Goal: Task Accomplishment & Management: Manage account settings

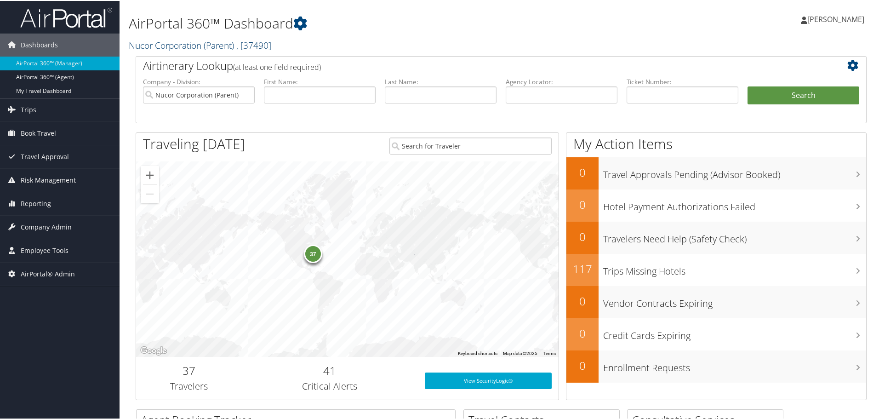
click at [271, 46] on span ", [ 37490 ]" at bounding box center [253, 44] width 35 height 12
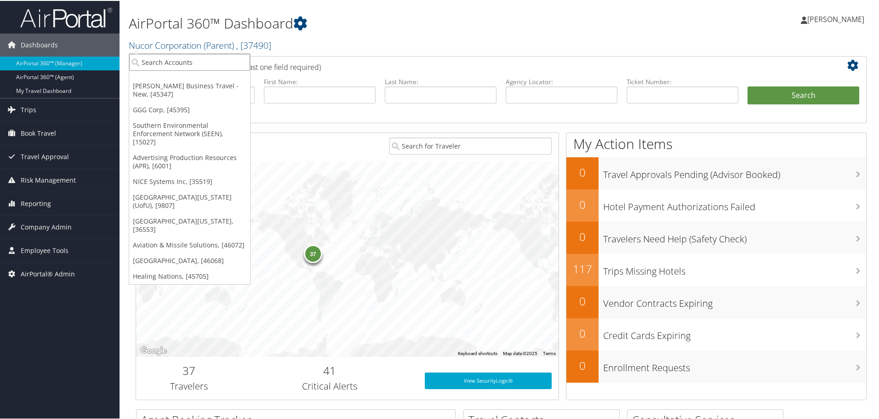
click at [189, 66] on input "search" at bounding box center [189, 61] width 121 height 17
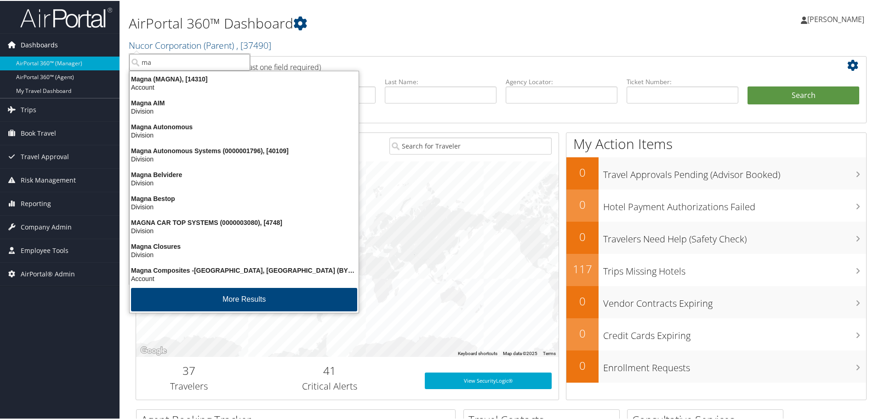
type input "m"
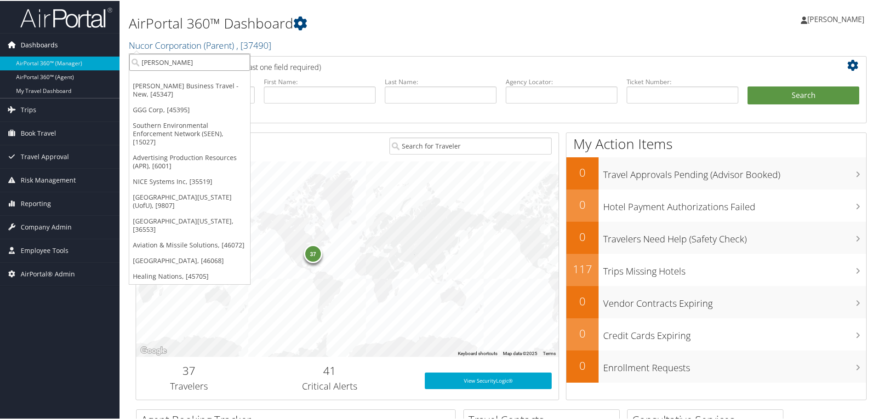
type input "kamtek"
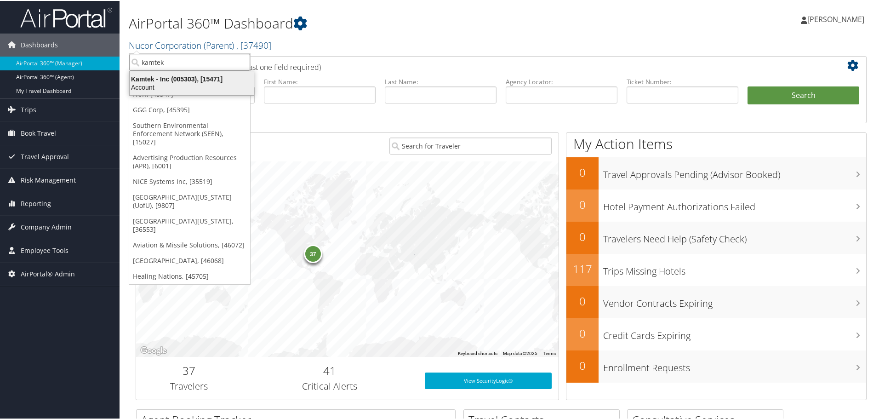
click at [143, 83] on div "Account" at bounding box center [191, 86] width 135 height 8
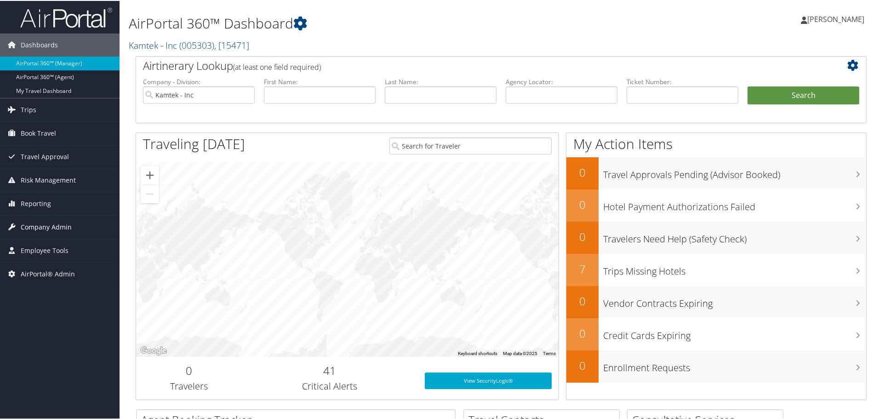
click at [50, 223] on span "Company Admin" at bounding box center [46, 226] width 51 height 23
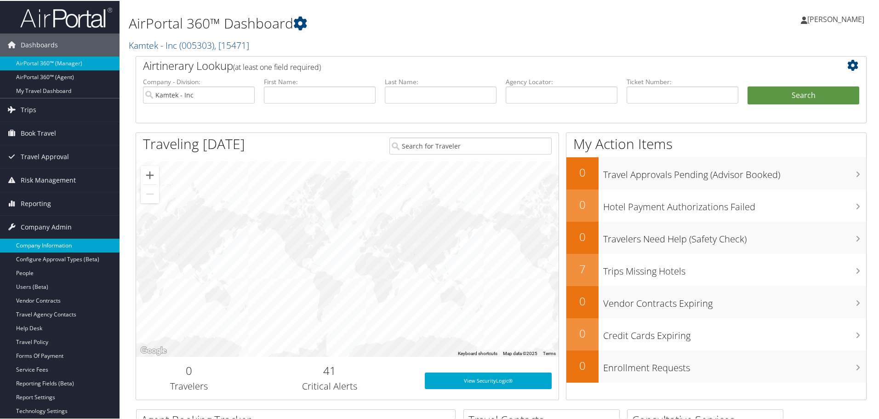
click at [52, 245] on link "Company Information" at bounding box center [60, 245] width 120 height 14
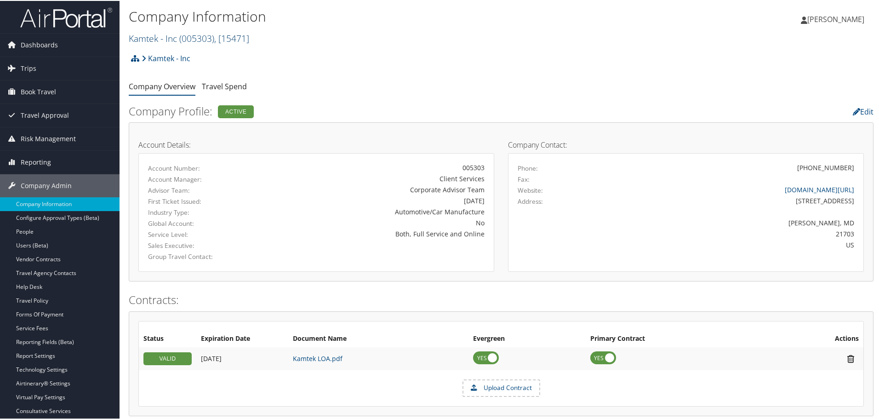
click at [190, 39] on span "( 005303 )" at bounding box center [196, 37] width 35 height 12
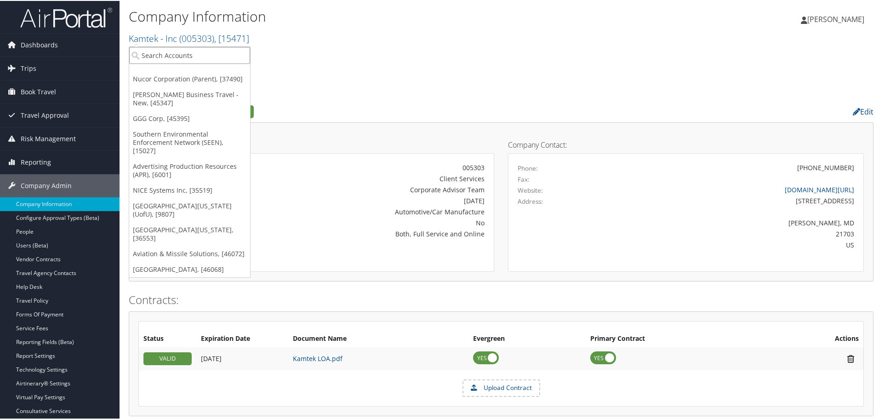
click at [194, 55] on input "search" at bounding box center [189, 54] width 121 height 17
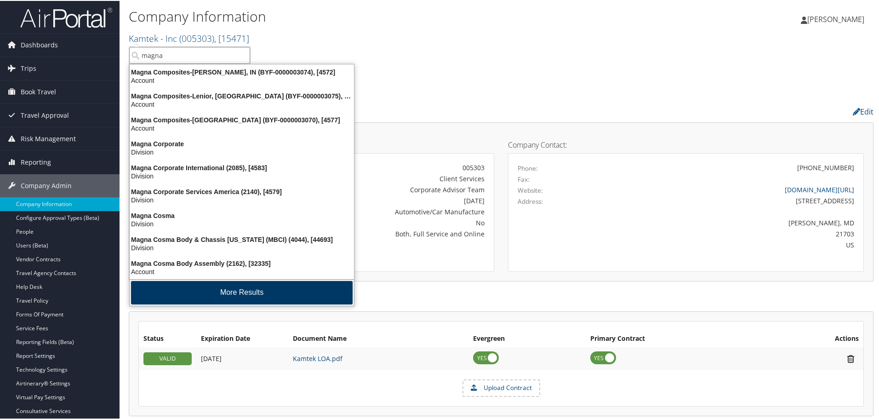
click at [223, 291] on button "More Results" at bounding box center [242, 291] width 222 height 23
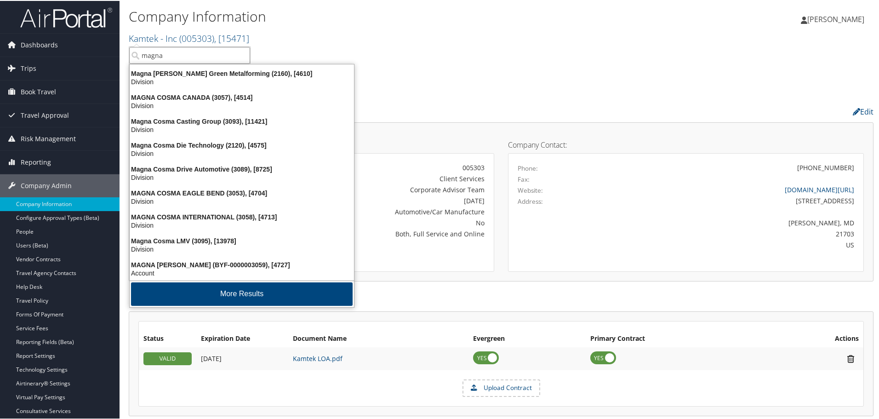
scroll to position [216, 0]
click at [223, 291] on button "More Results" at bounding box center [242, 292] width 222 height 23
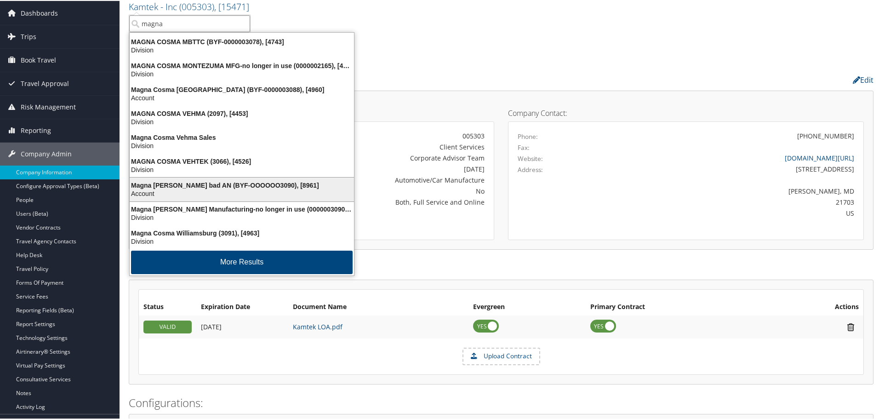
scroll to position [46, 0]
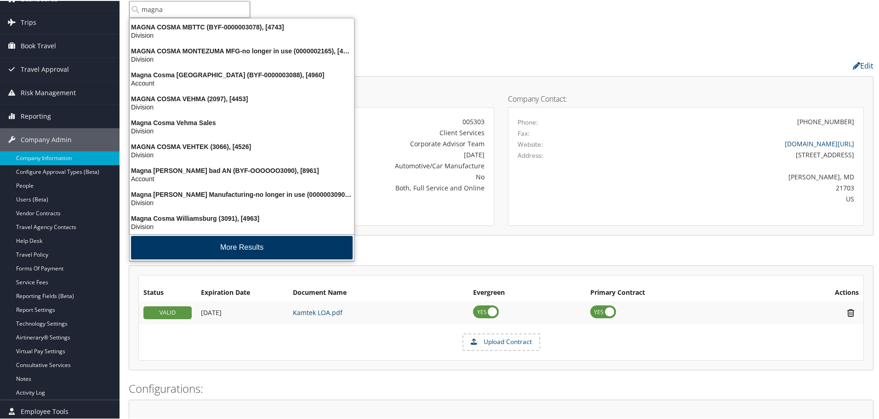
click at [244, 247] on button "More Results" at bounding box center [242, 246] width 222 height 23
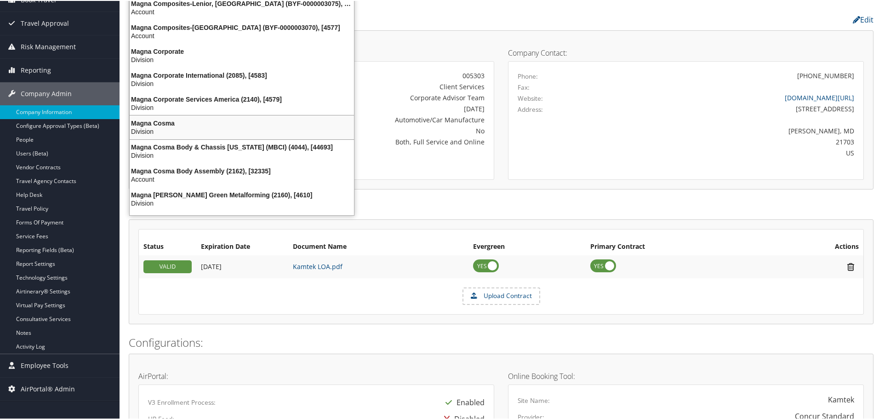
scroll to position [0, 0]
type input "magna"
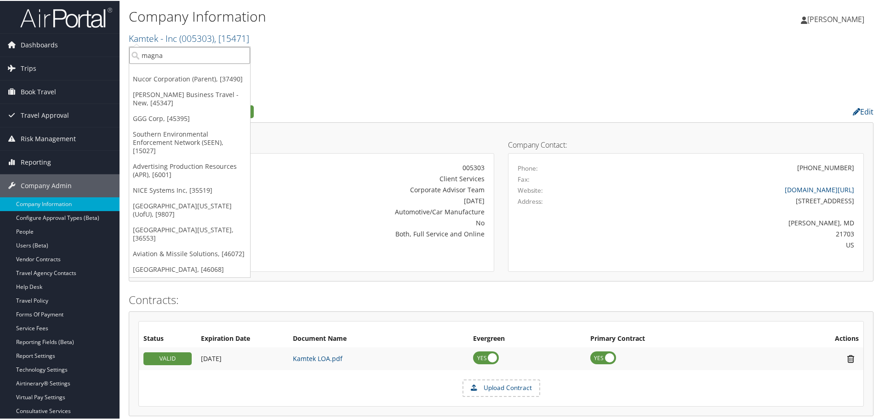
click at [213, 58] on input "magna" at bounding box center [189, 54] width 121 height 17
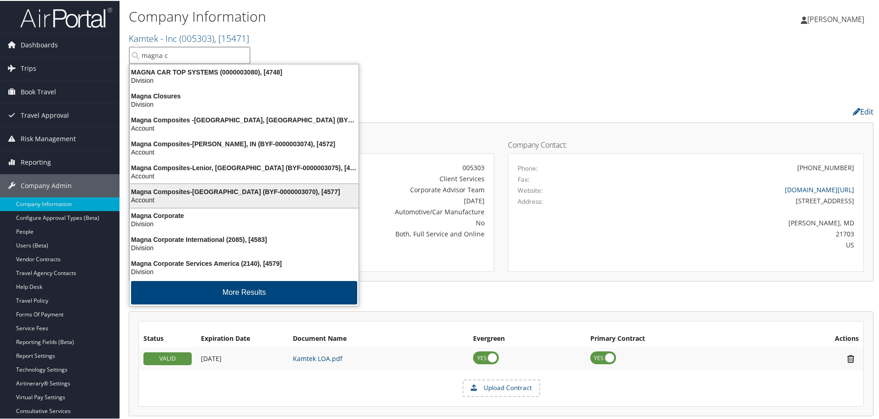
scroll to position [2, 0]
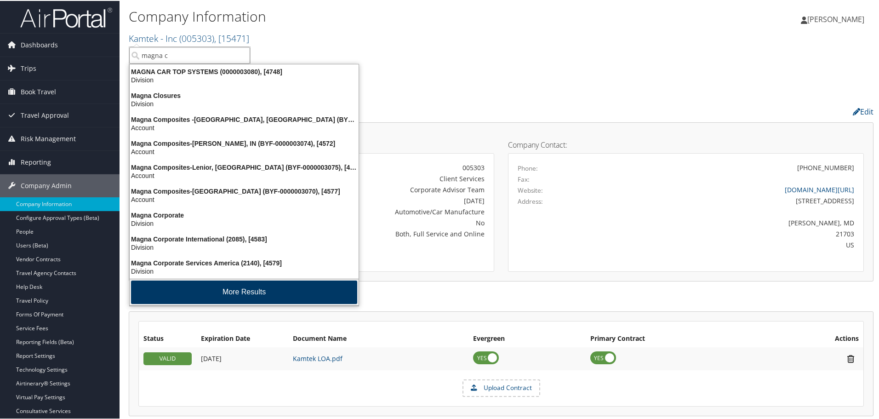
click at [236, 292] on button "More Results" at bounding box center [244, 291] width 226 height 23
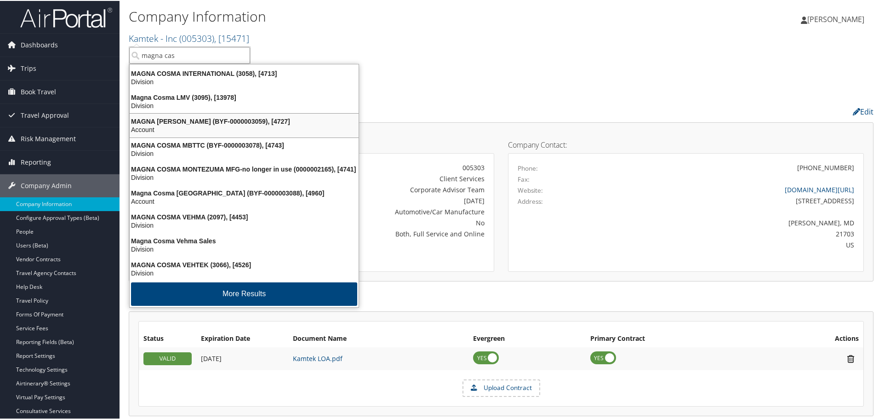
scroll to position [459, 0]
type input "magna cas"
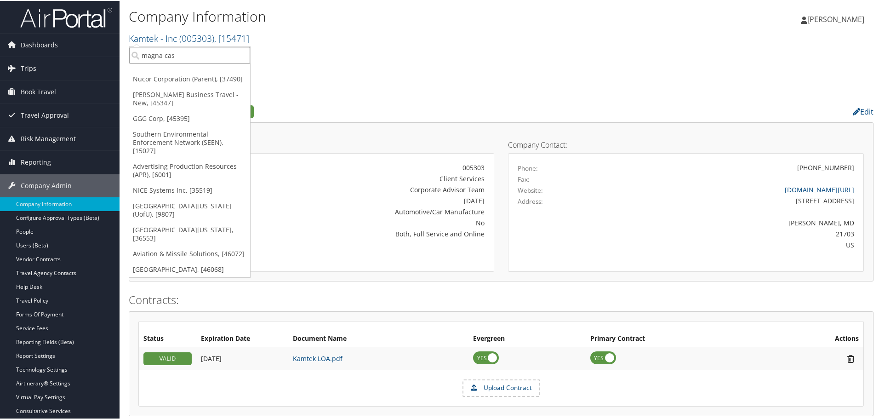
click at [206, 60] on input "magna cas" at bounding box center [189, 54] width 121 height 17
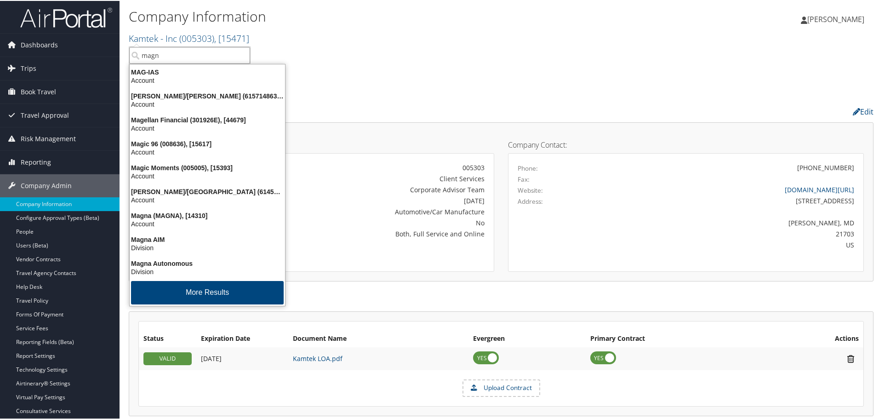
type input "magna"
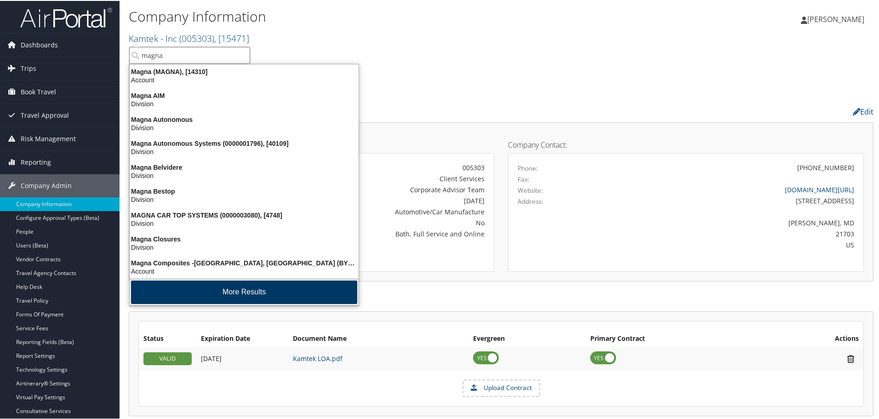
click at [217, 281] on button "More Results" at bounding box center [244, 291] width 226 height 23
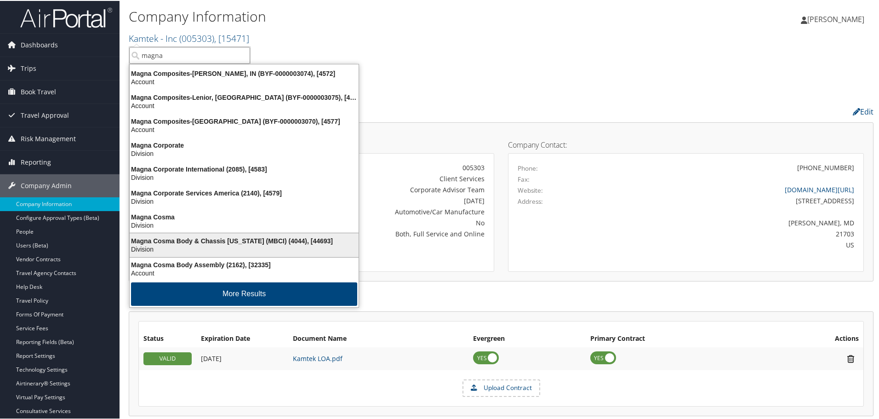
scroll to position [217, 0]
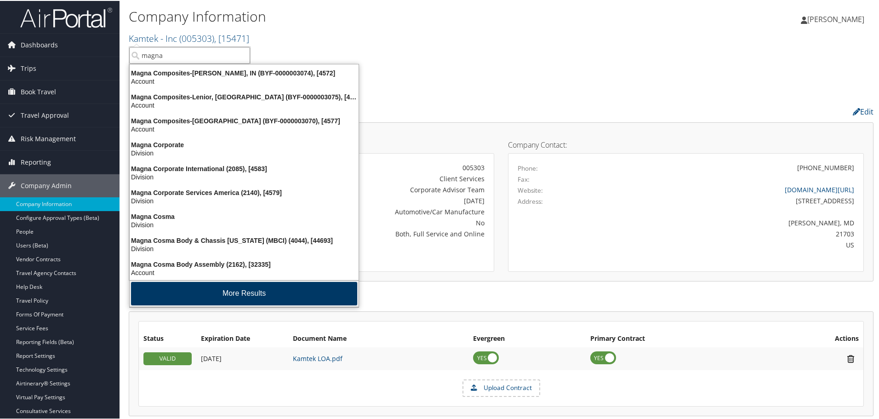
click at [236, 288] on button "More Results" at bounding box center [244, 292] width 226 height 23
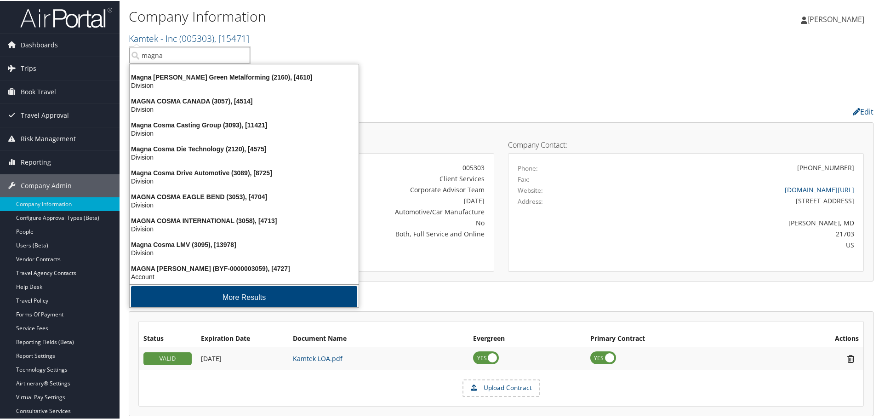
scroll to position [432, 0]
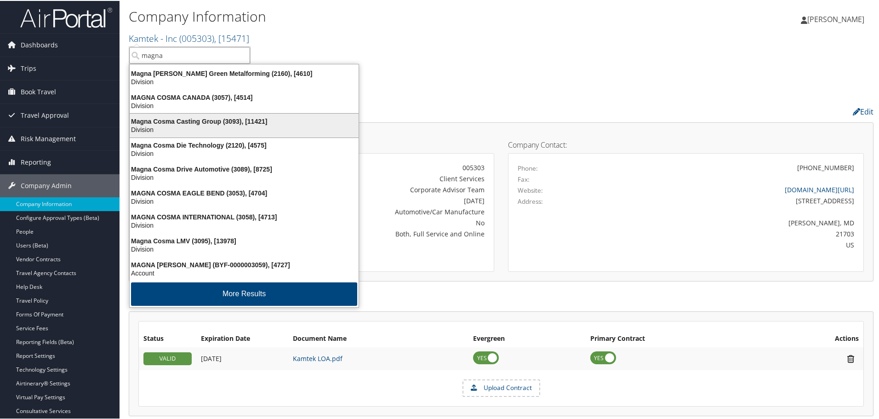
click at [221, 126] on div "Division" at bounding box center [244, 129] width 240 height 8
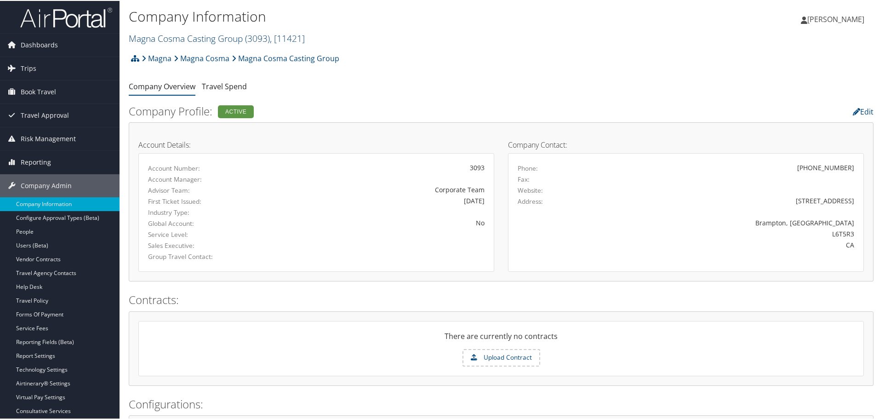
click at [277, 39] on span ", [ 11421 ]" at bounding box center [287, 37] width 35 height 12
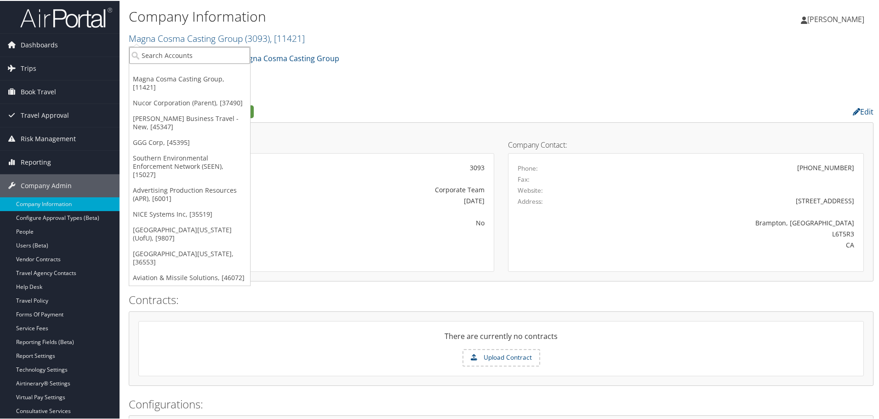
click at [217, 51] on input "search" at bounding box center [189, 54] width 121 height 17
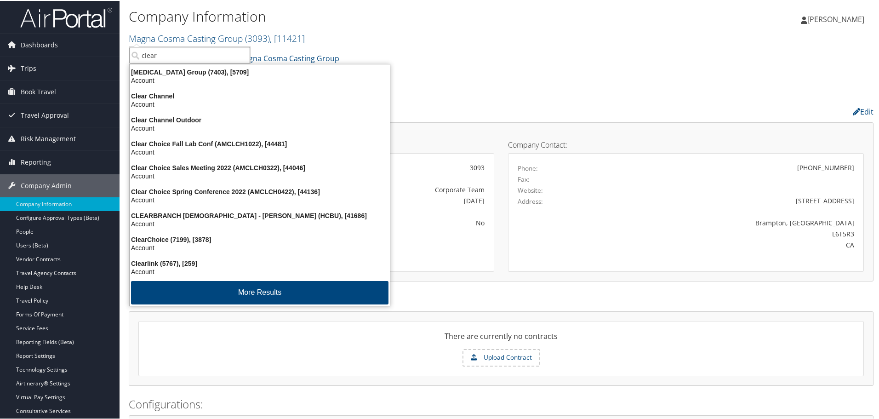
type input "clears"
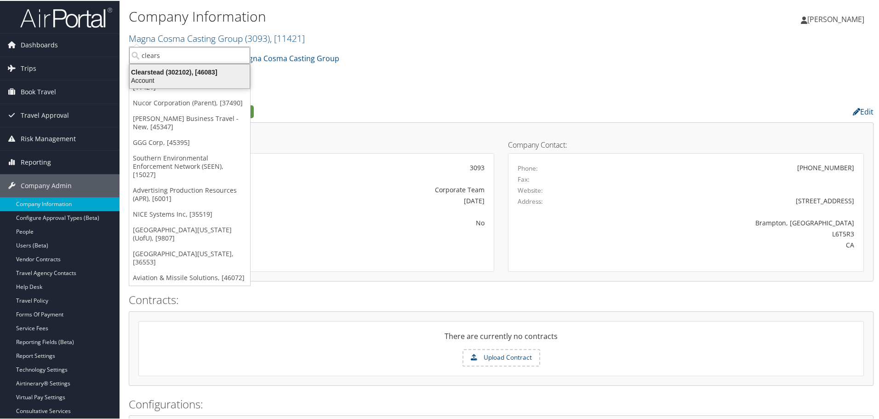
click at [179, 72] on div "Clearstead (302102), [46083]" at bounding box center [189, 71] width 131 height 8
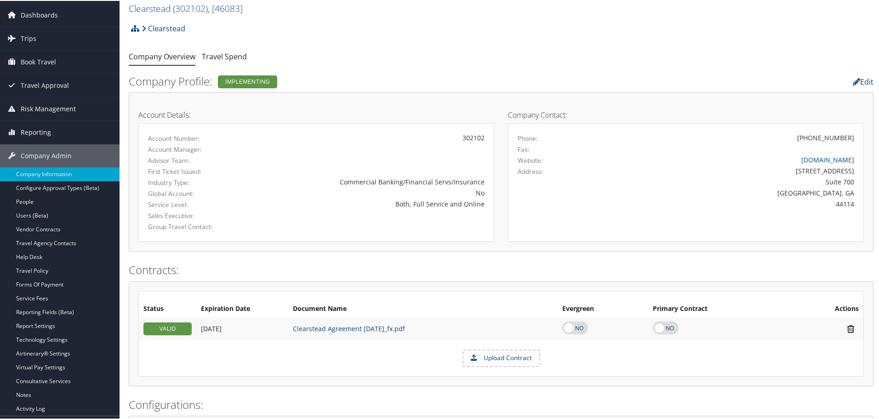
scroll to position [46, 0]
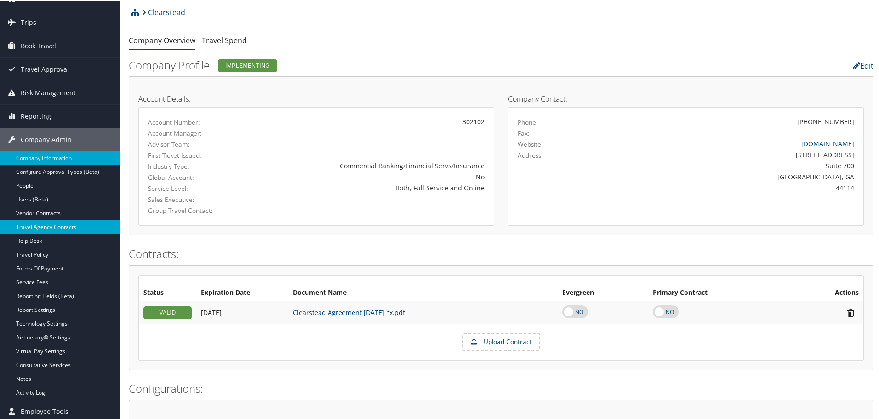
click at [34, 222] on link "Travel Agency Contacts" at bounding box center [60, 226] width 120 height 14
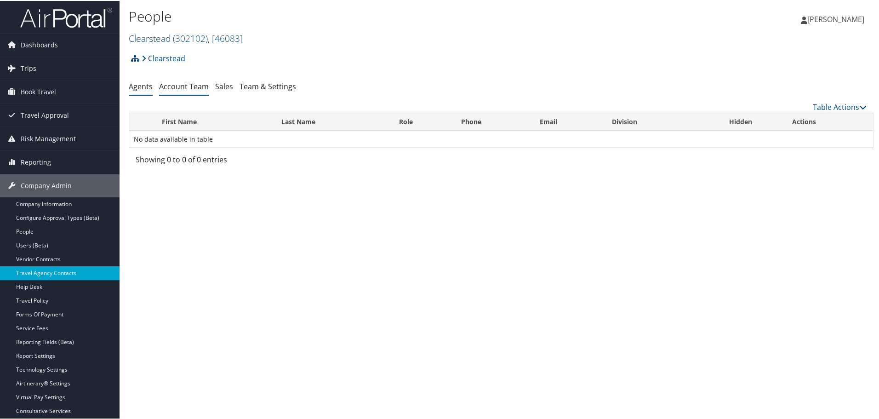
click at [191, 90] on link "Account Team" at bounding box center [184, 85] width 50 height 10
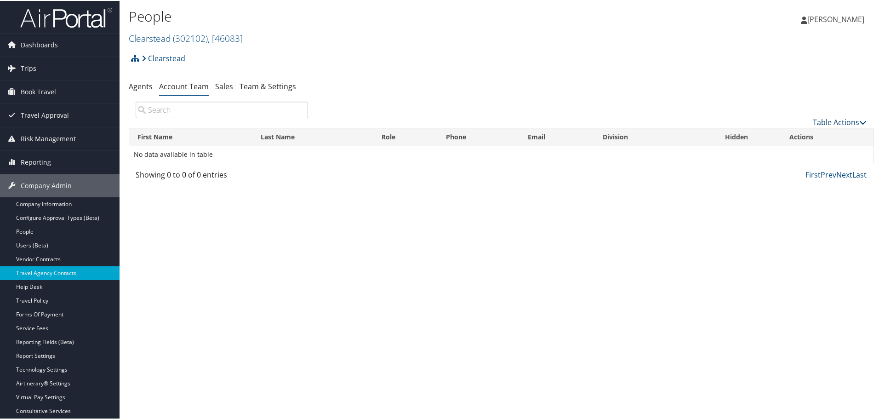
click at [842, 122] on link "Table Actions" at bounding box center [840, 121] width 54 height 10
click at [803, 139] on link "Add Team Member" at bounding box center [809, 136] width 121 height 16
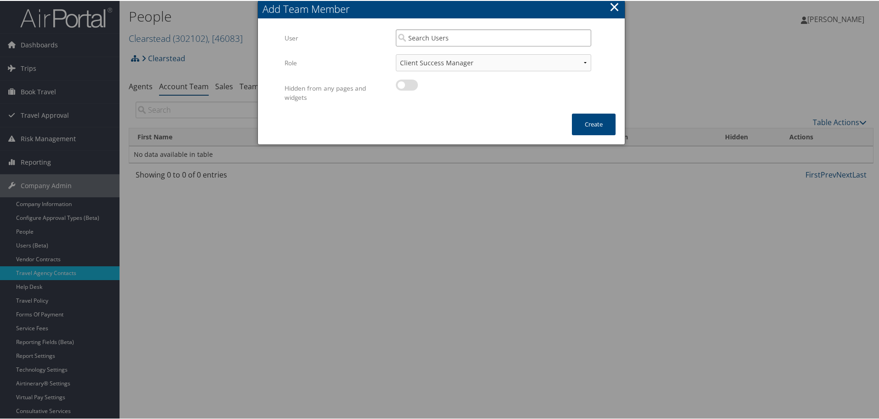
click at [445, 43] on input "search" at bounding box center [493, 37] width 195 height 17
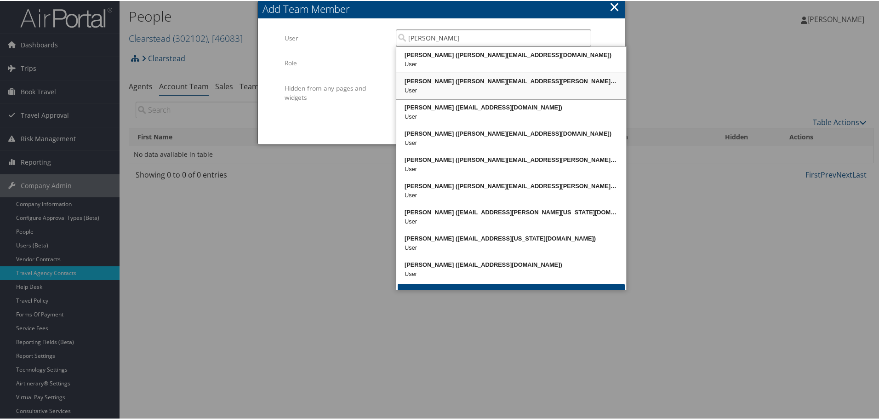
click at [449, 82] on div "[PERSON_NAME] ([PERSON_NAME][EMAIL_ADDRESS][PERSON_NAME][DOMAIN_NAME])" at bounding box center [511, 80] width 227 height 9
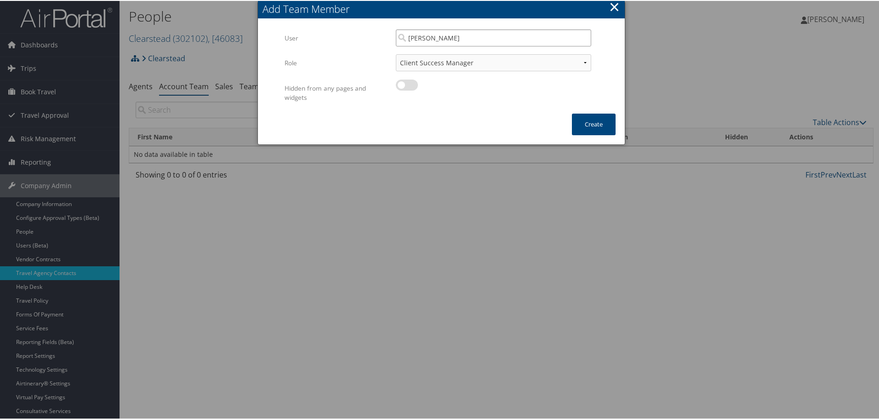
type input "[PERSON_NAME]"
click at [493, 65] on select "Client Success Manager Account Executive Operations Manager" at bounding box center [493, 61] width 195 height 17
select select "OM"
click at [396, 53] on select "Client Success Manager Account Executive Operations Manager" at bounding box center [493, 61] width 195 height 17
click at [590, 126] on button "Create" at bounding box center [594, 124] width 44 height 22
